Goal: Transaction & Acquisition: Register for event/course

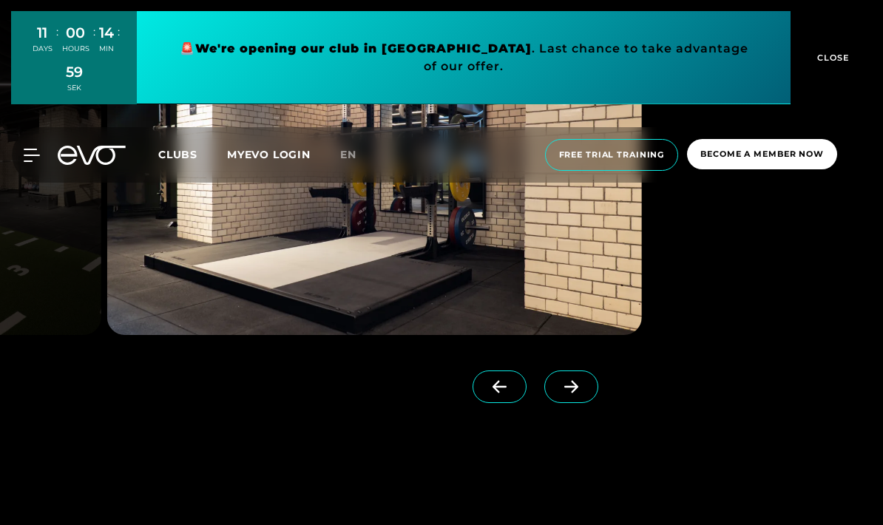
scroll to position [3310, 0]
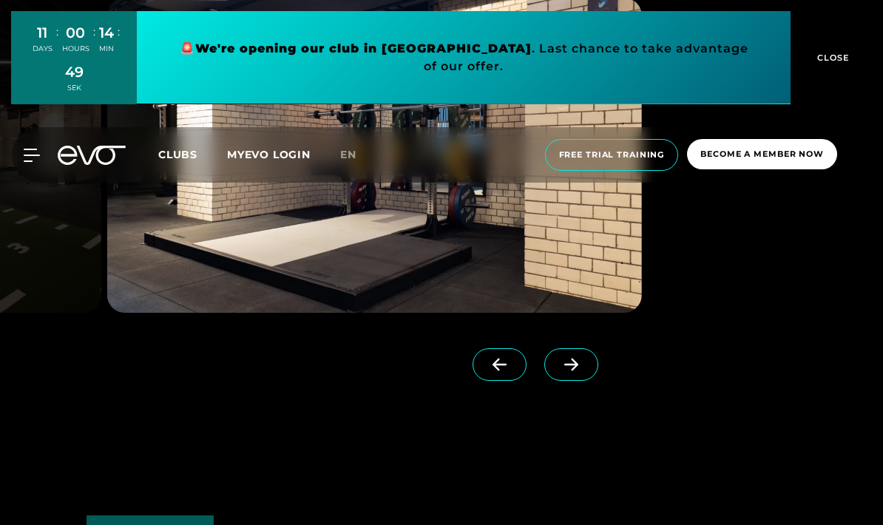
click at [839, 64] on button "CLOSE" at bounding box center [830, 57] width 81 height 93
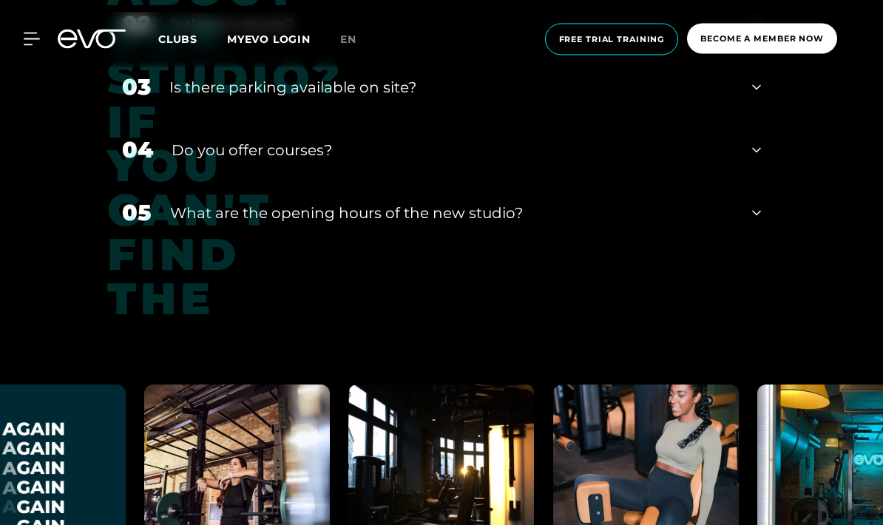
scroll to position [5474, 0]
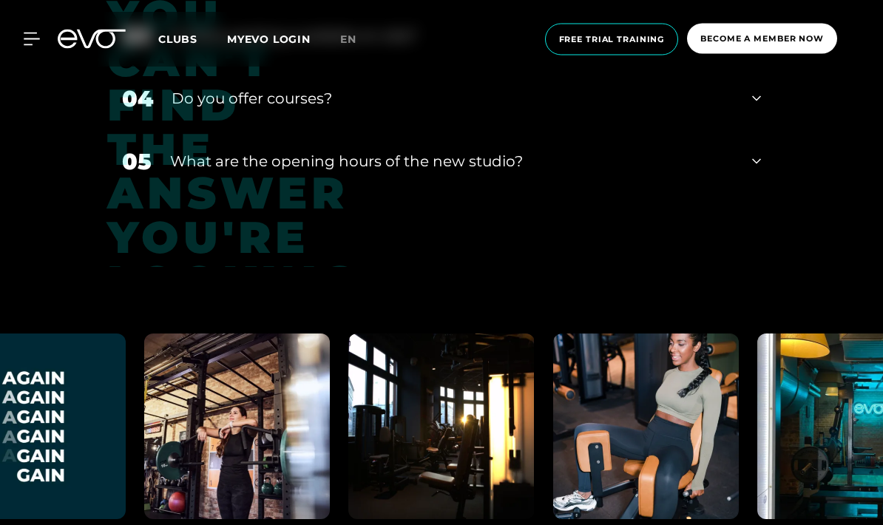
scroll to position [5629, 0]
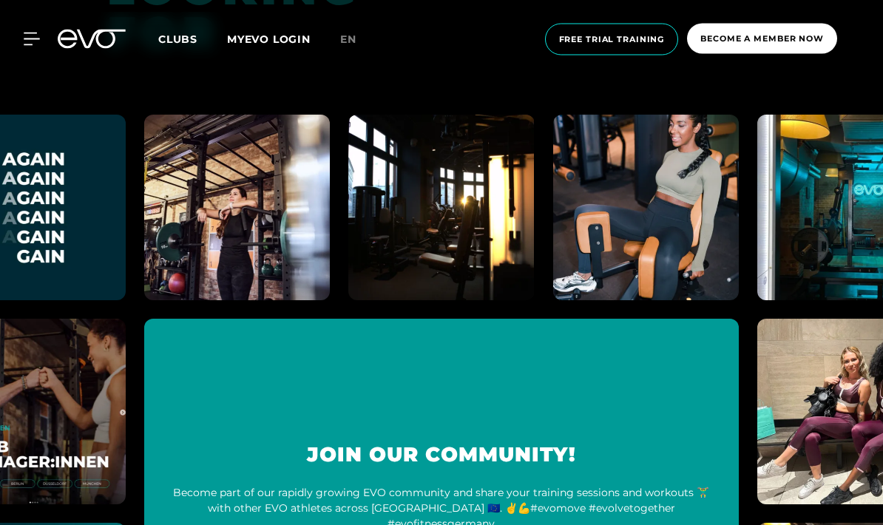
scroll to position [5917, 0]
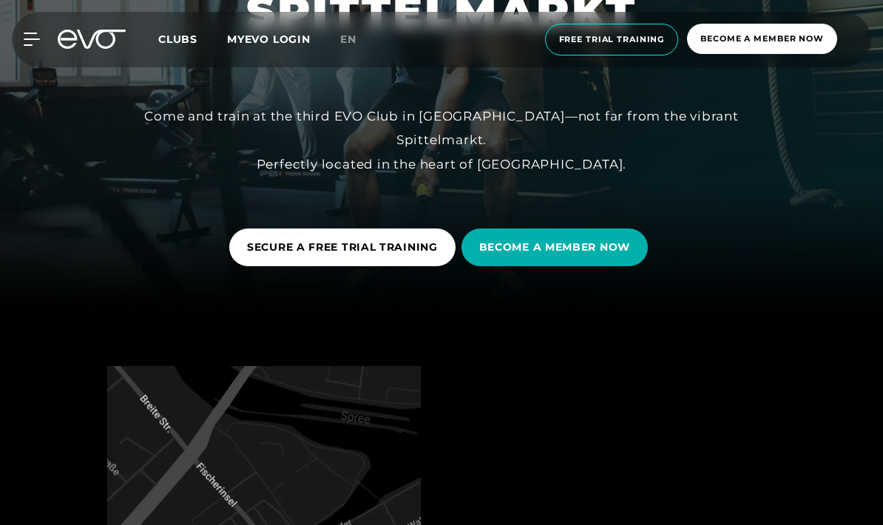
scroll to position [194, 0]
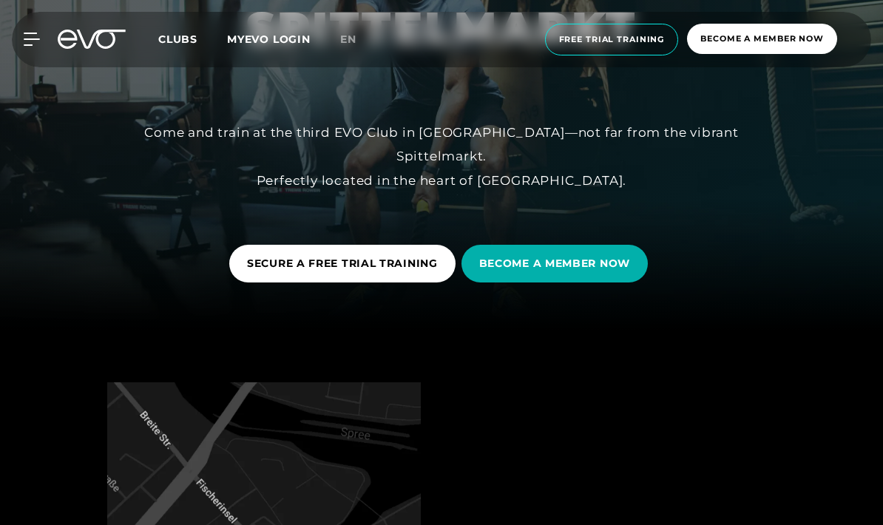
click at [512, 270] on font "BECOME A MEMBER NOW" at bounding box center [554, 263] width 151 height 13
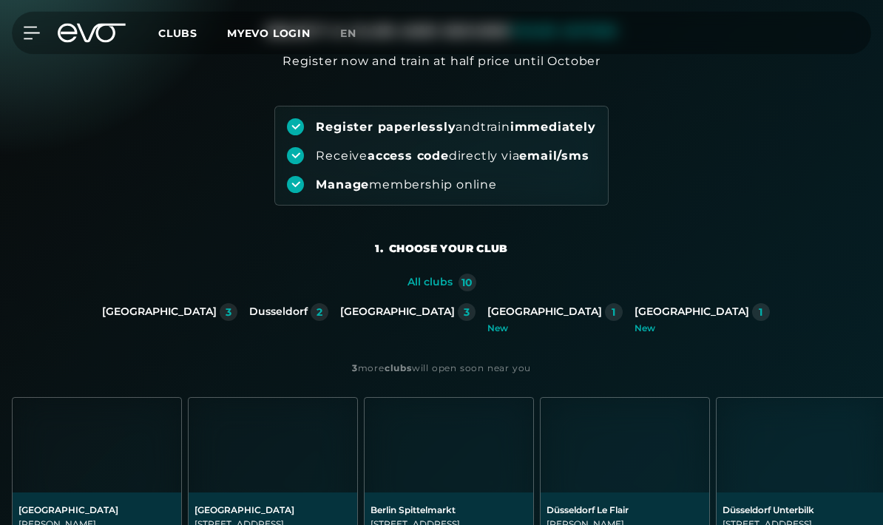
scroll to position [108, 0]
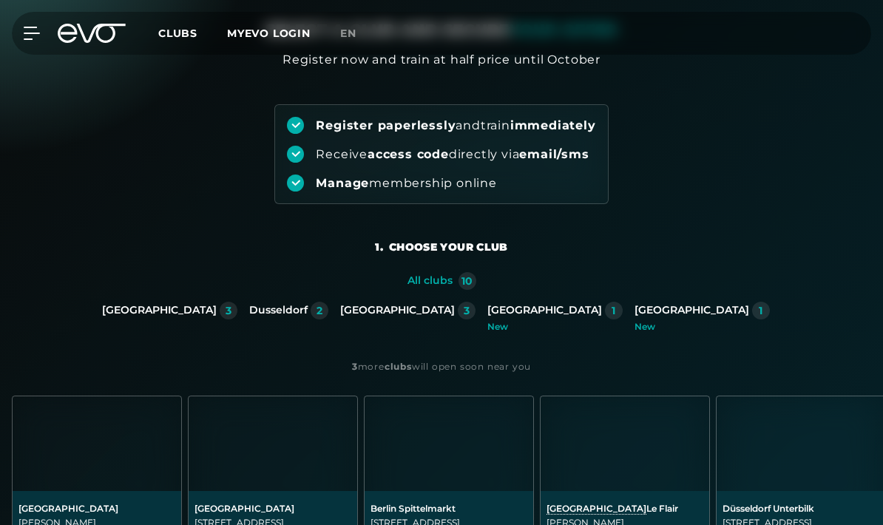
click at [398, 524] on font "[GEOGRAPHIC_DATA]" at bounding box center [445, 534] width 100 height 12
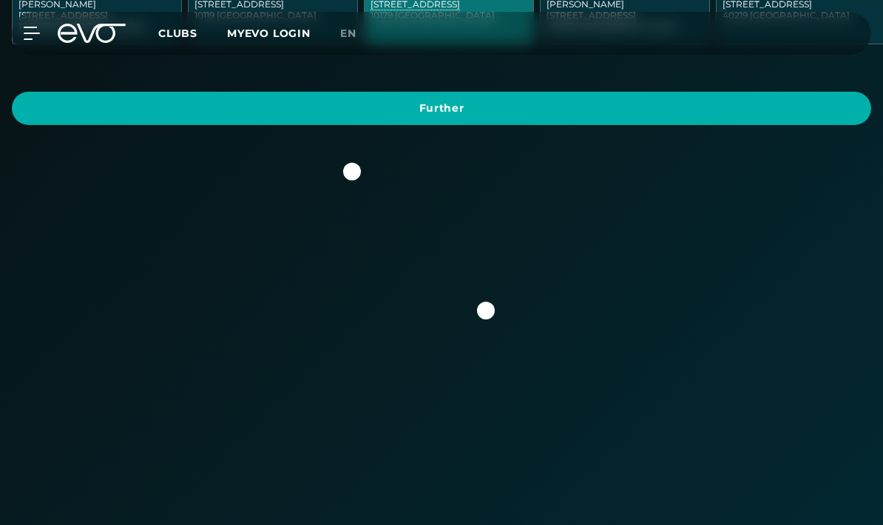
scroll to position [602, 0]
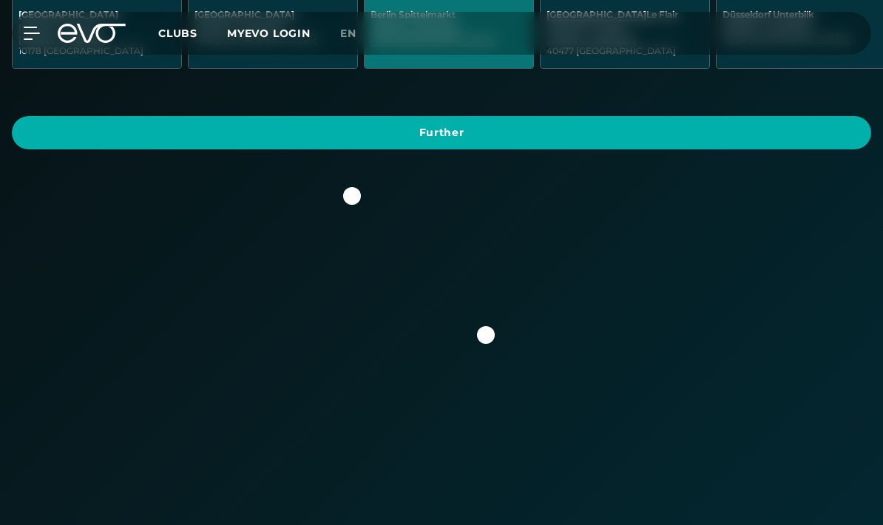
click at [292, 128] on span "Further" at bounding box center [442, 133] width 824 height 16
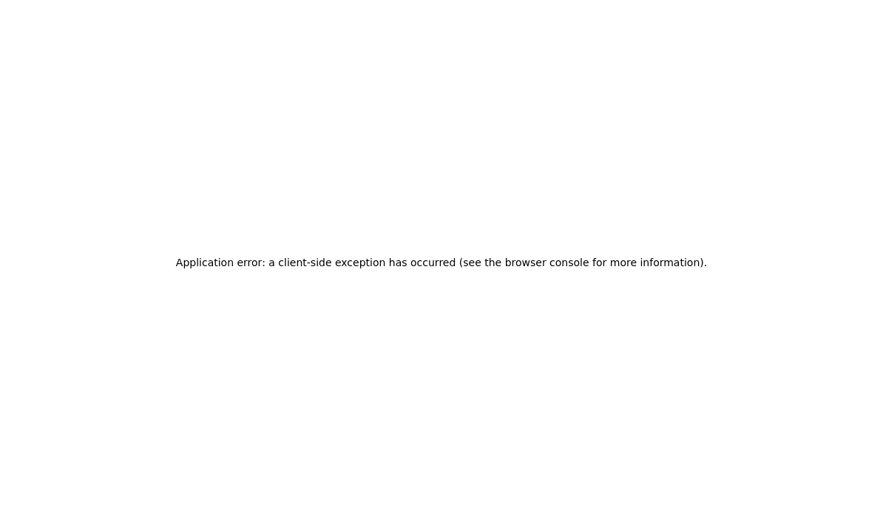
scroll to position [0, 0]
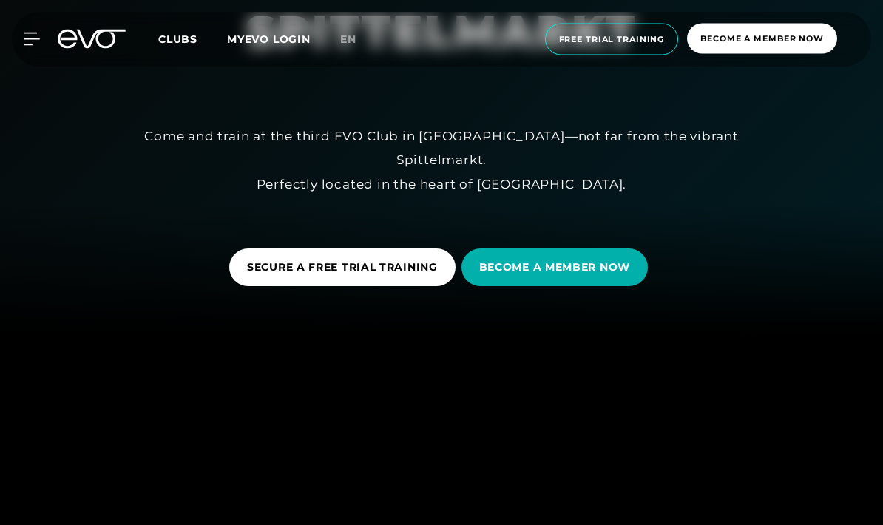
scroll to position [191, 0]
click at [512, 286] on span "BECOME A MEMBER NOW" at bounding box center [554, 267] width 186 height 38
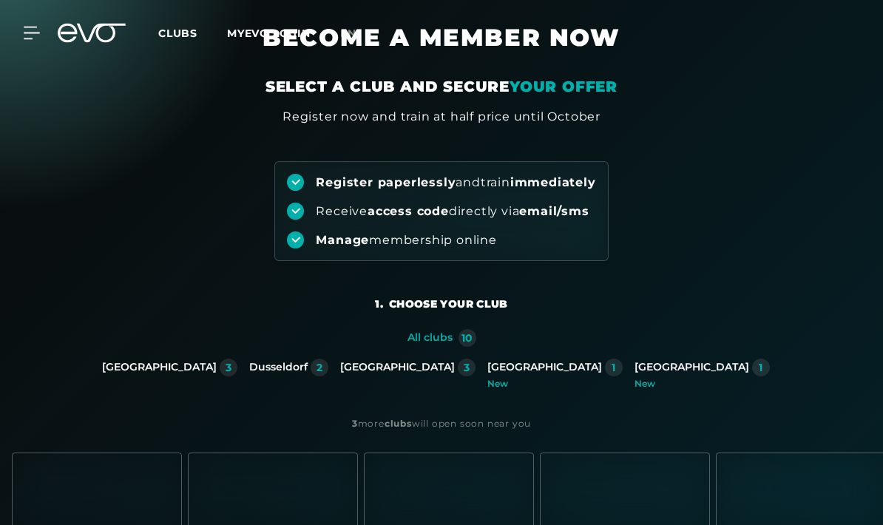
scroll to position [302, 0]
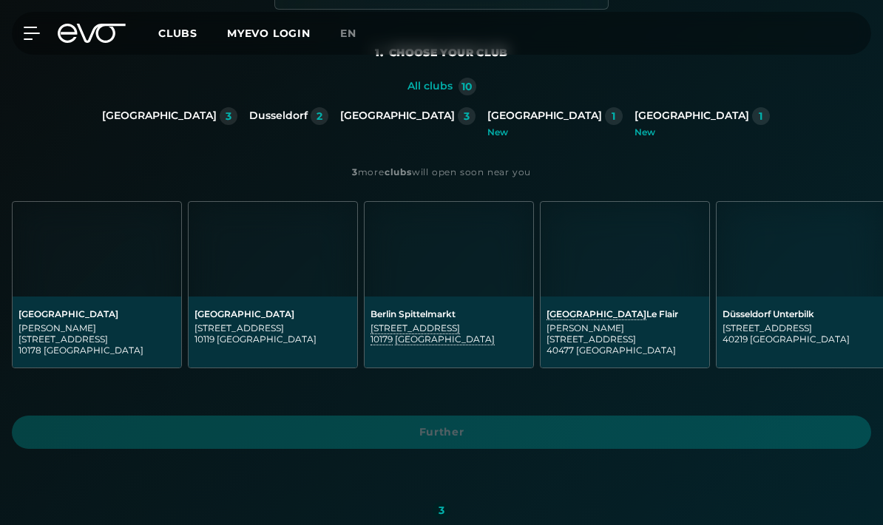
click at [393, 271] on img at bounding box center [448, 249] width 169 height 95
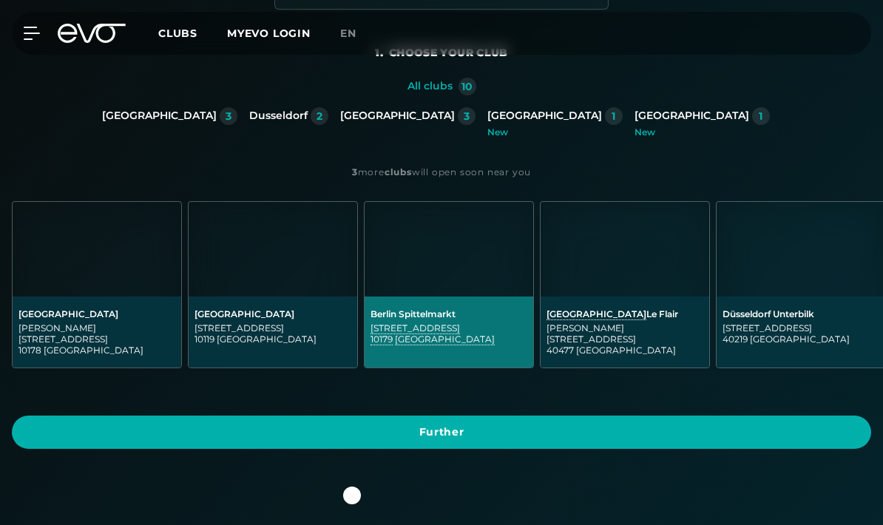
click at [424, 425] on font "Further" at bounding box center [441, 431] width 45 height 13
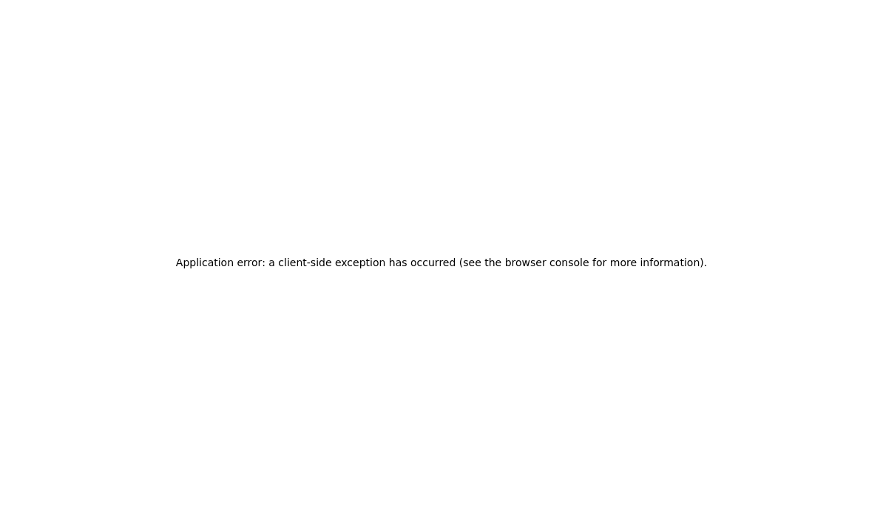
scroll to position [0, 0]
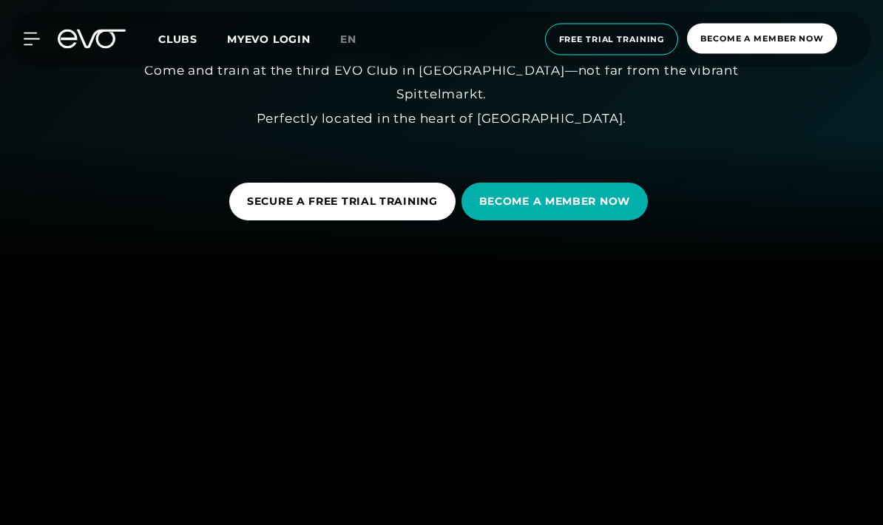
scroll to position [257, 0]
click at [499, 220] on span "BECOME A MEMBER NOW" at bounding box center [554, 202] width 186 height 38
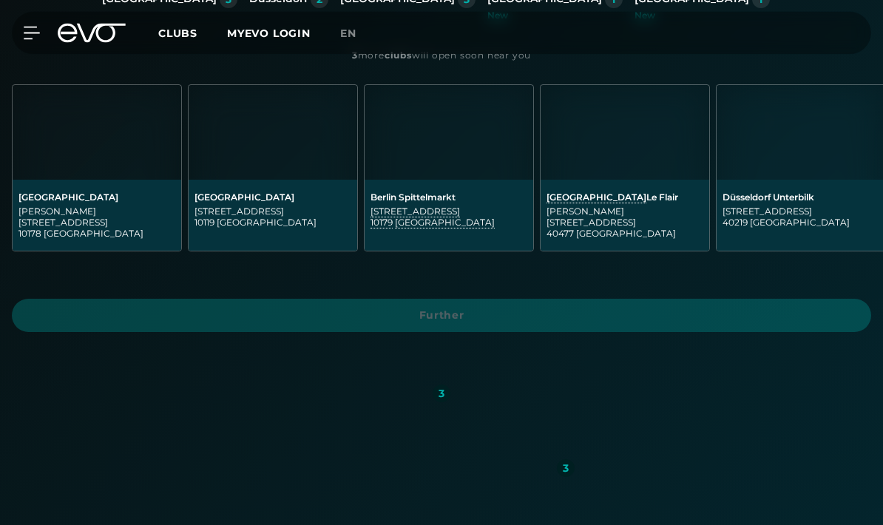
scroll to position [419, 0]
click at [69, 195] on font "[GEOGRAPHIC_DATA]" at bounding box center [68, 196] width 100 height 11
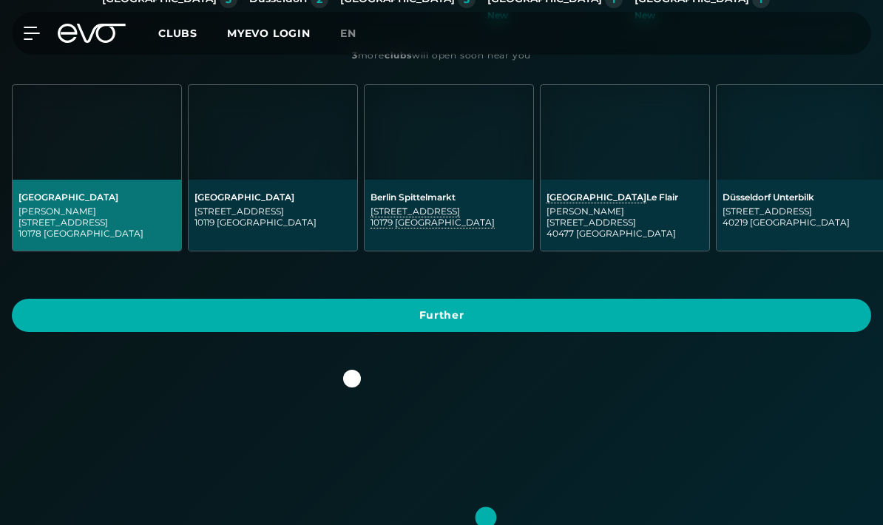
click at [304, 315] on span "Further" at bounding box center [441, 315] width 859 height 33
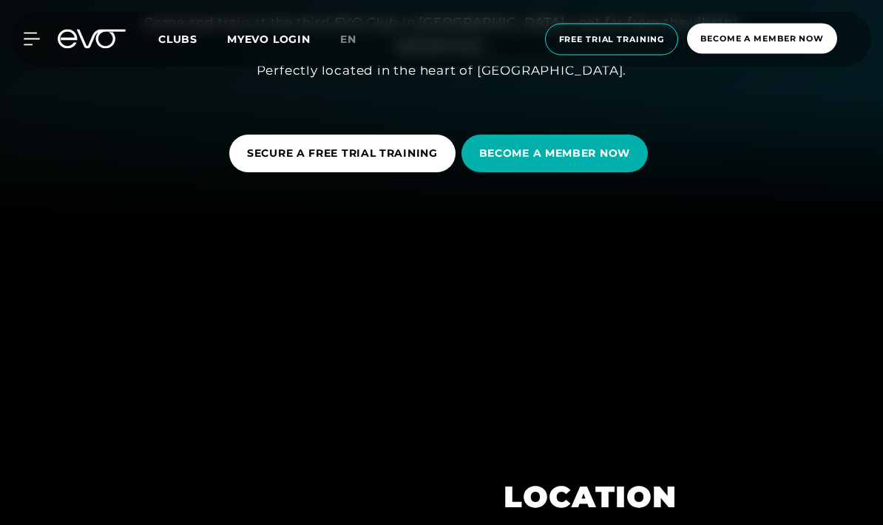
scroll to position [289, 0]
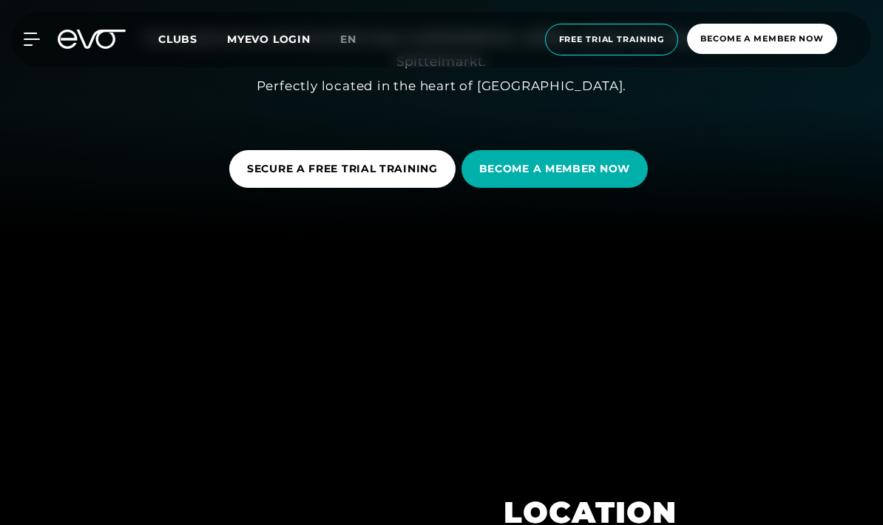
click at [287, 175] on font "SECURE A FREE TRIAL TRAINING" at bounding box center [342, 168] width 191 height 13
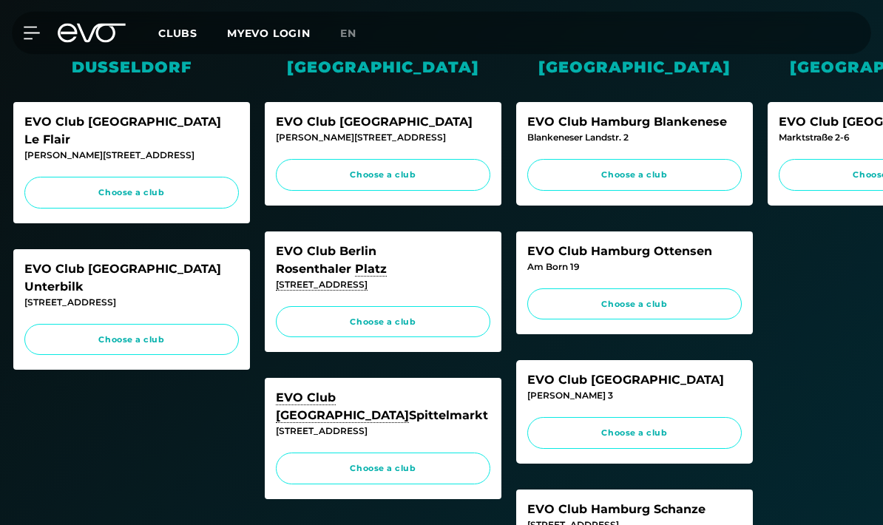
scroll to position [397, 0]
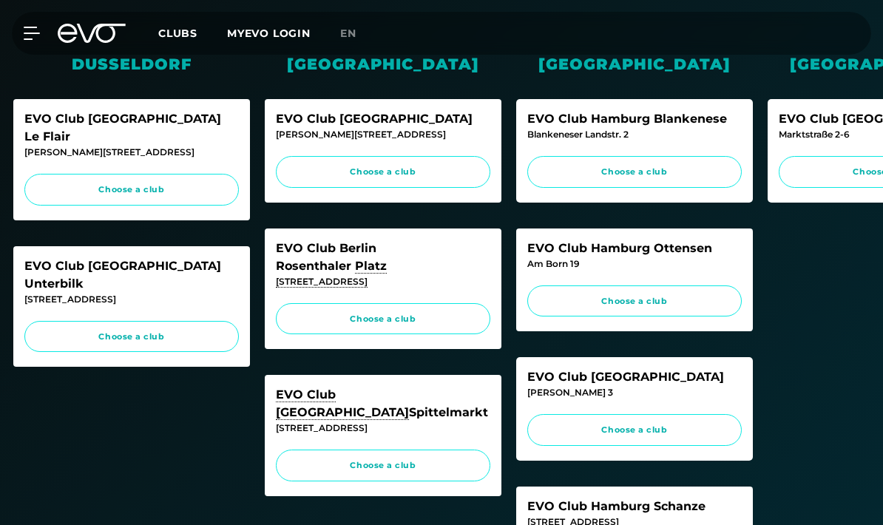
click at [325, 459] on span "Choose a club" at bounding box center [383, 465] width 186 height 13
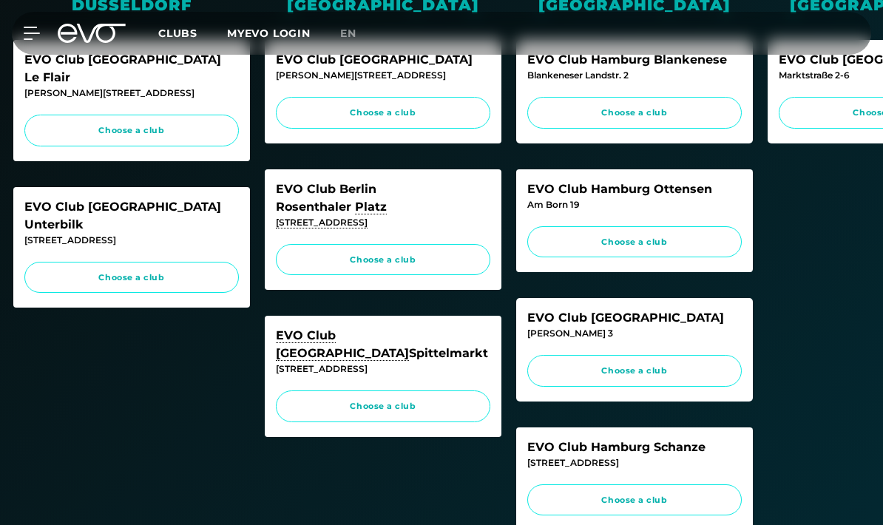
click at [361, 390] on link "Choose a club" at bounding box center [383, 406] width 214 height 32
click at [399, 390] on link "Choose a club" at bounding box center [383, 406] width 214 height 32
